Goal: Task Accomplishment & Management: Use online tool/utility

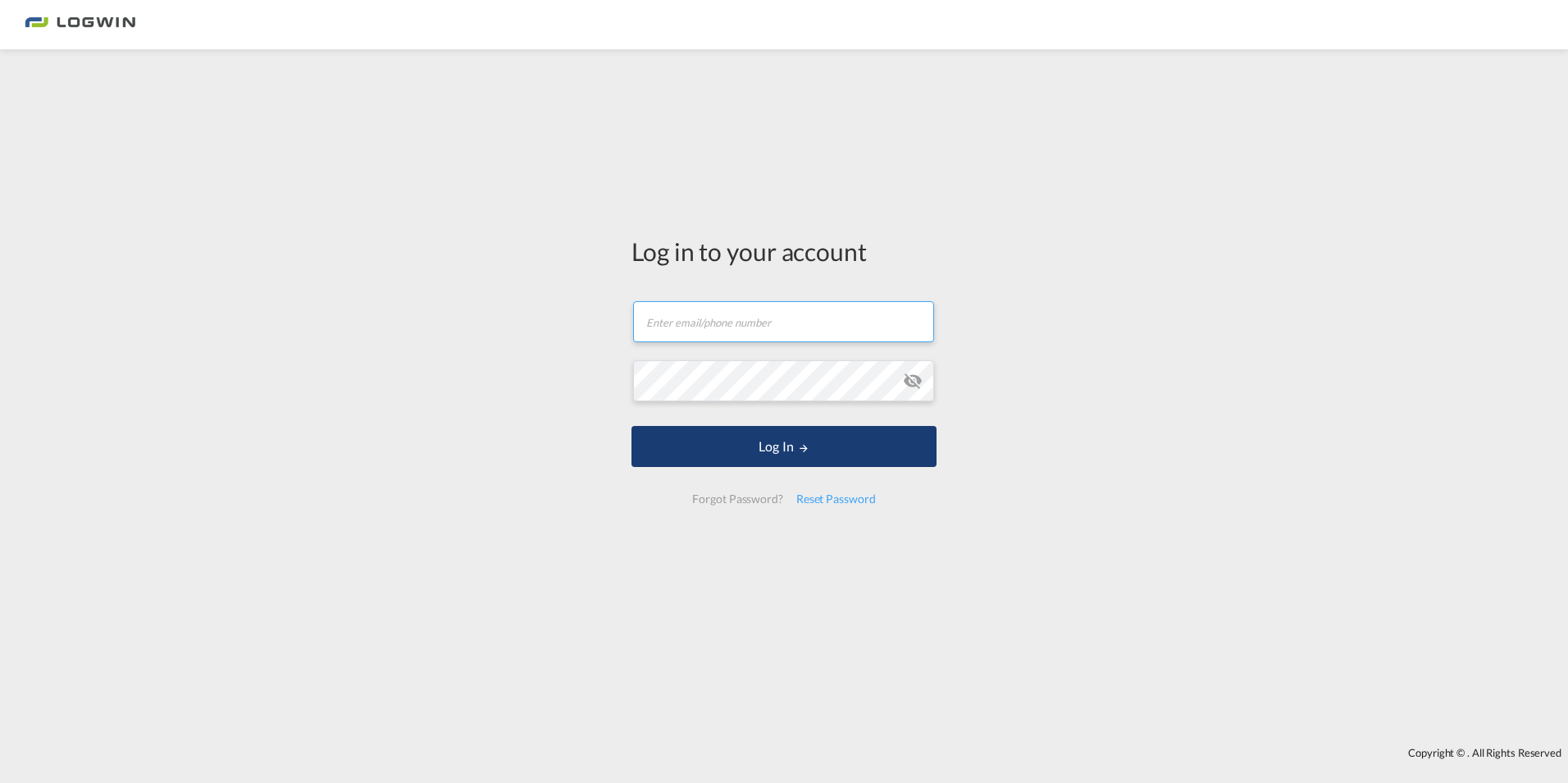
type input "[PERSON_NAME][EMAIL_ADDRESS][DOMAIN_NAME]"
click at [774, 454] on button "Log In" at bounding box center [784, 447] width 305 height 41
